Goal: Browse casually

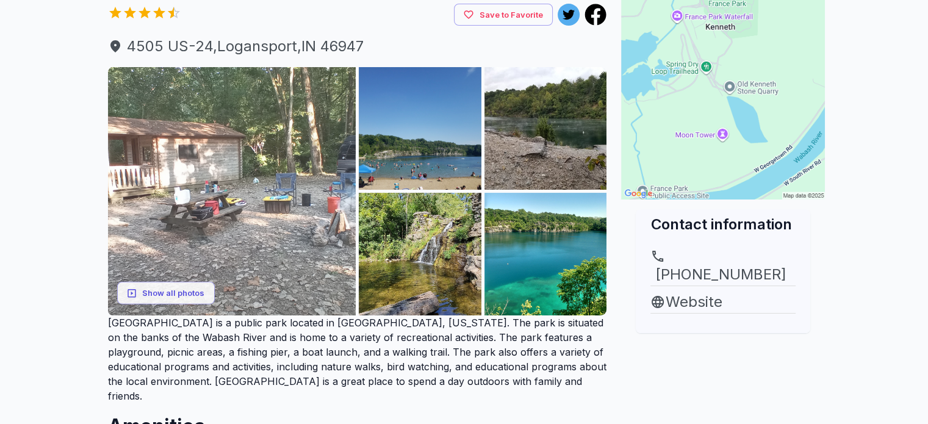
scroll to position [61, 0]
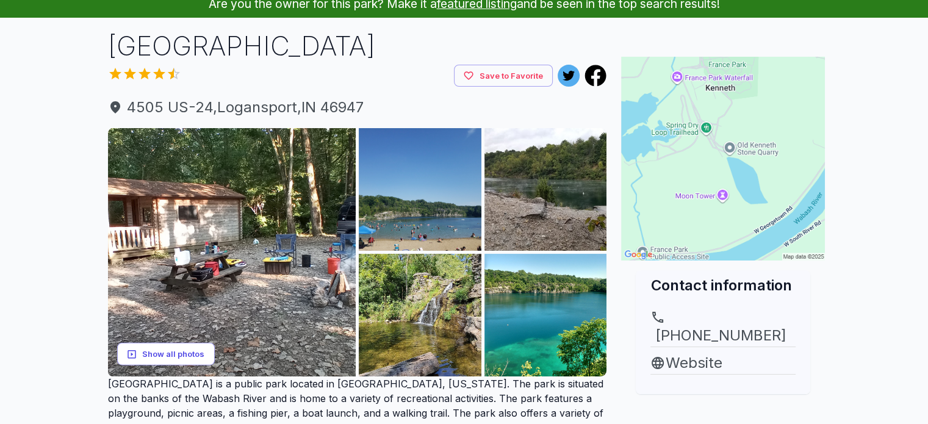
click at [184, 353] on button "Show all photos" at bounding box center [166, 354] width 98 height 23
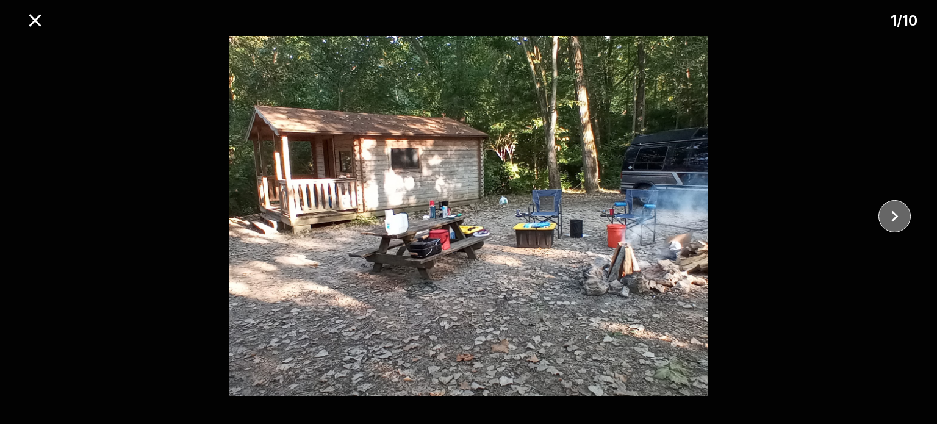
click at [895, 223] on icon "close" at bounding box center [894, 216] width 21 height 21
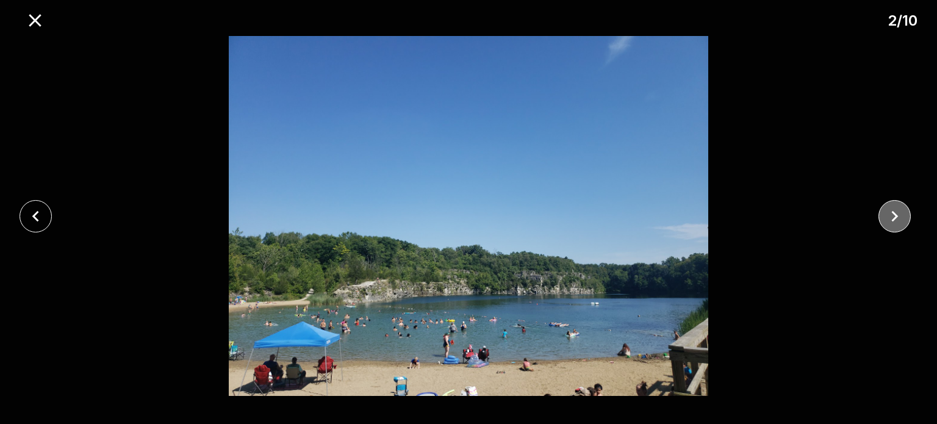
click at [895, 223] on icon "close" at bounding box center [894, 216] width 21 height 21
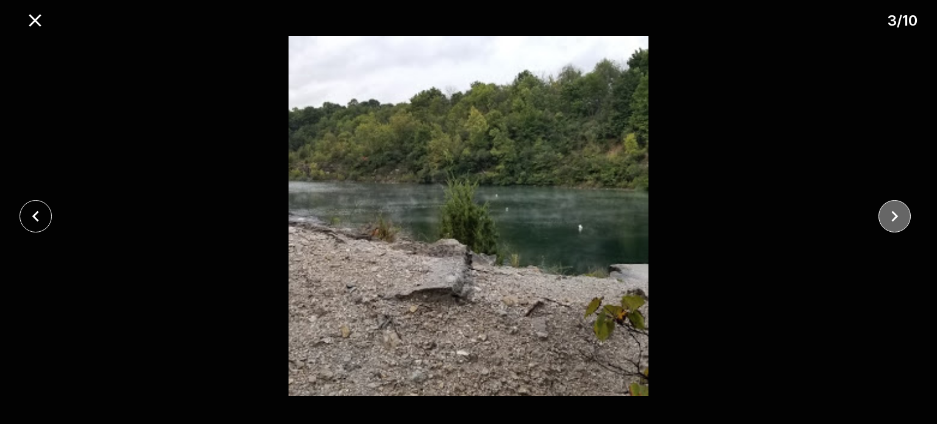
click at [895, 223] on icon "close" at bounding box center [894, 216] width 21 height 21
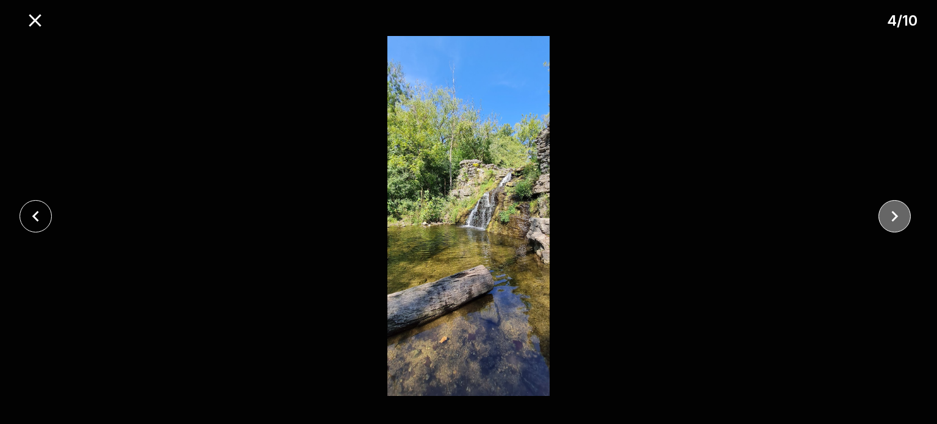
click at [895, 223] on icon "close" at bounding box center [894, 216] width 21 height 21
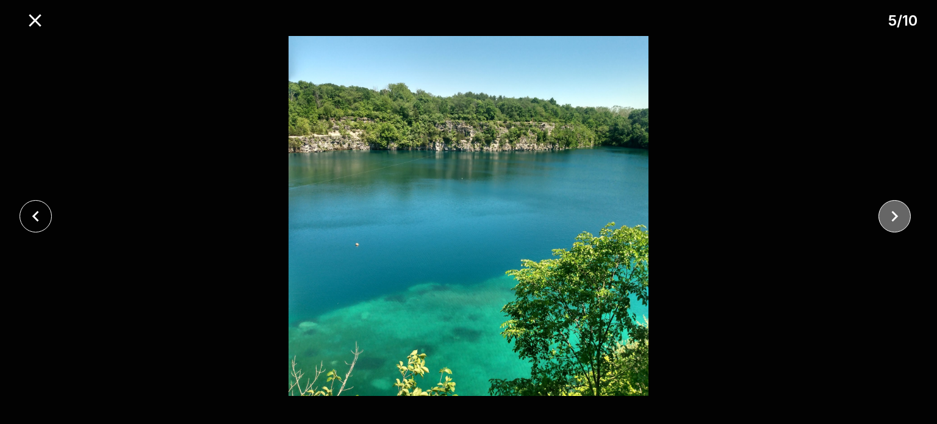
click at [895, 223] on icon "close" at bounding box center [894, 216] width 21 height 21
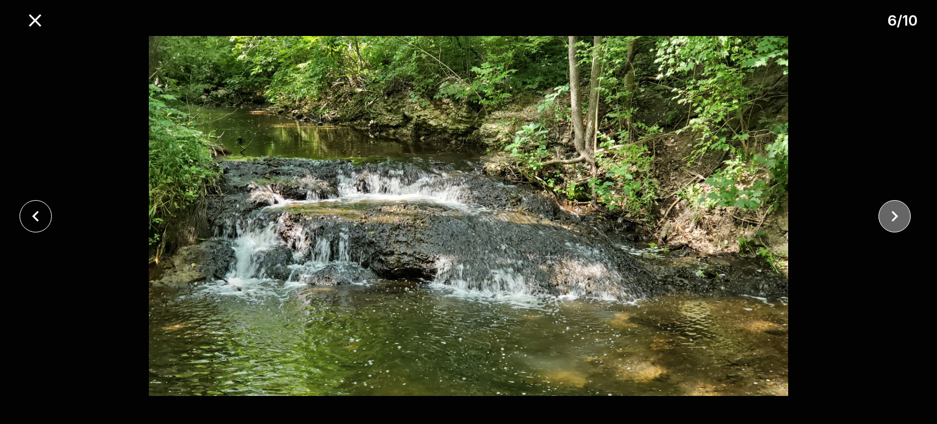
click at [895, 223] on icon "close" at bounding box center [894, 216] width 21 height 21
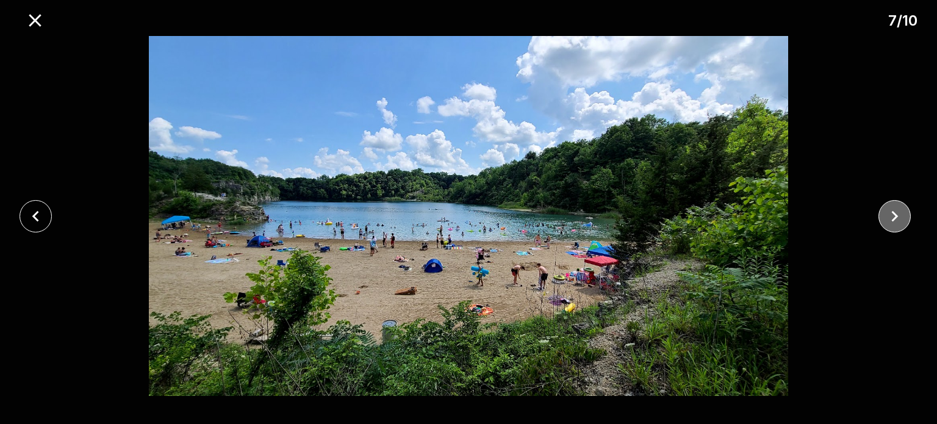
click at [895, 223] on icon "close" at bounding box center [894, 216] width 21 height 21
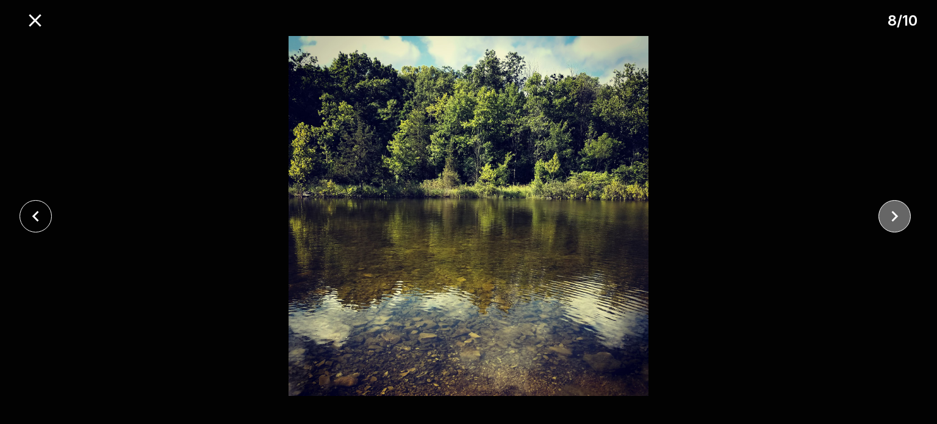
click at [895, 223] on icon "close" at bounding box center [894, 216] width 21 height 21
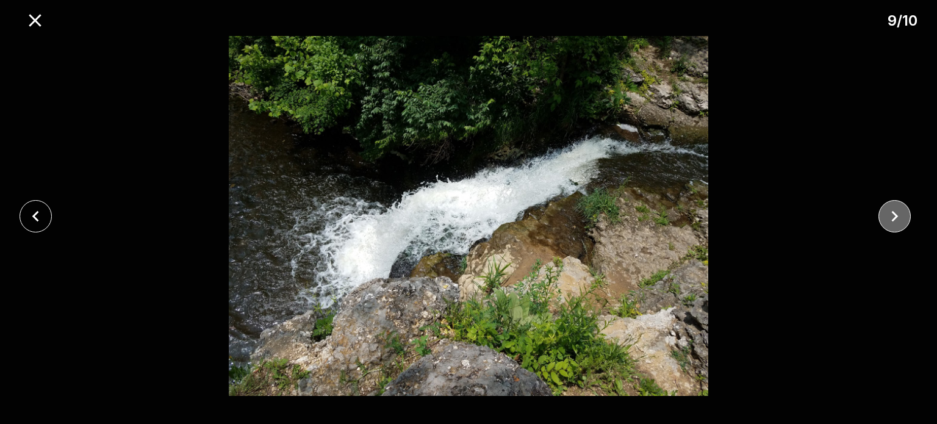
click at [895, 223] on icon "close" at bounding box center [894, 216] width 21 height 21
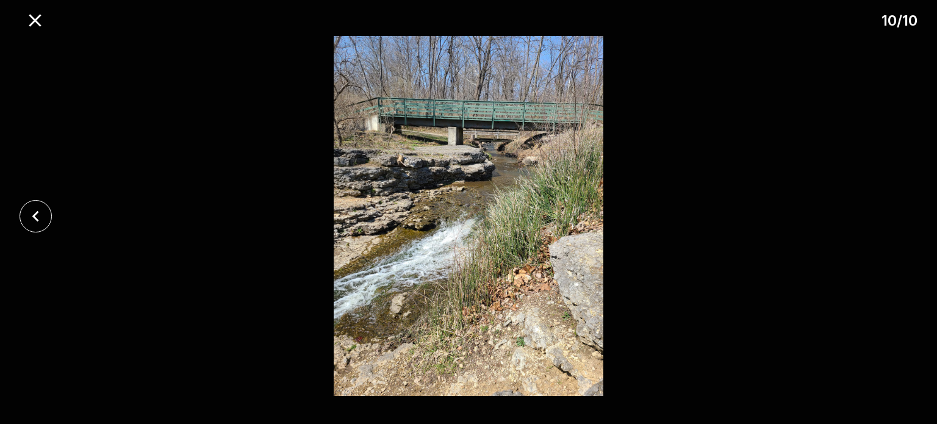
click at [895, 223] on div at bounding box center [468, 216] width 937 height 360
click at [31, 18] on icon "close" at bounding box center [34, 20] width 21 height 21
